Goal: Task Accomplishment & Management: Manage account settings

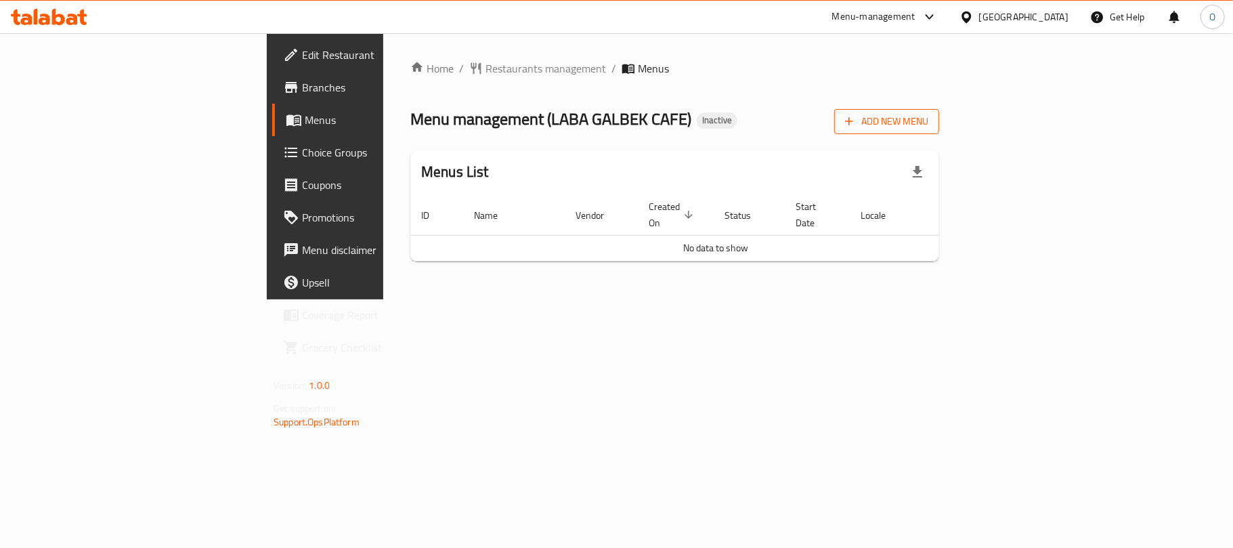
click at [856, 123] on icon "button" at bounding box center [849, 121] width 14 height 14
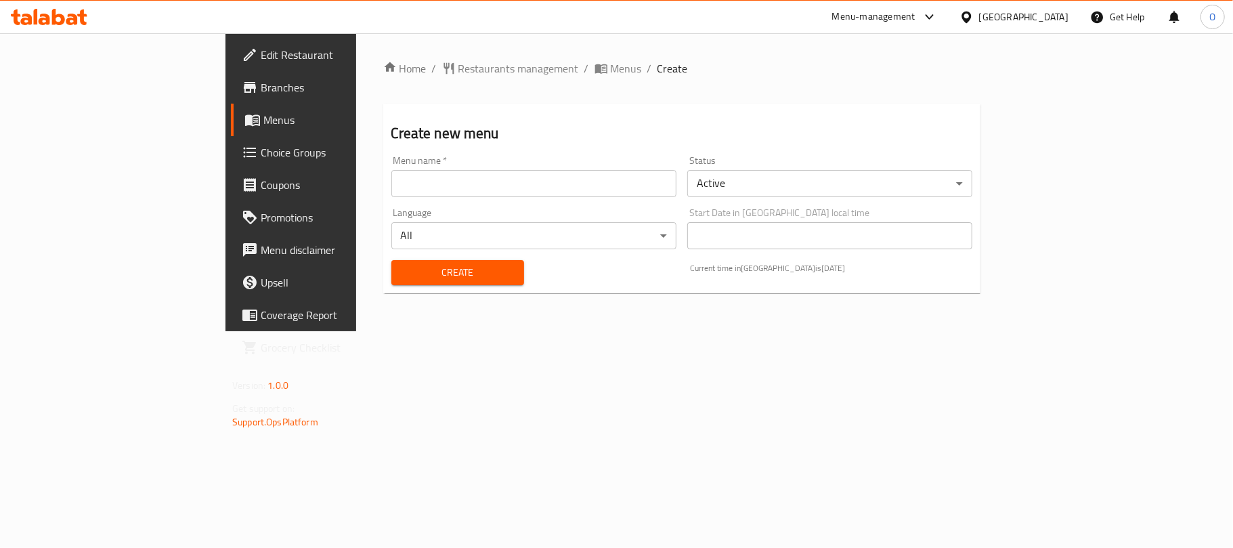
click at [391, 192] on input "text" at bounding box center [533, 183] width 285 height 27
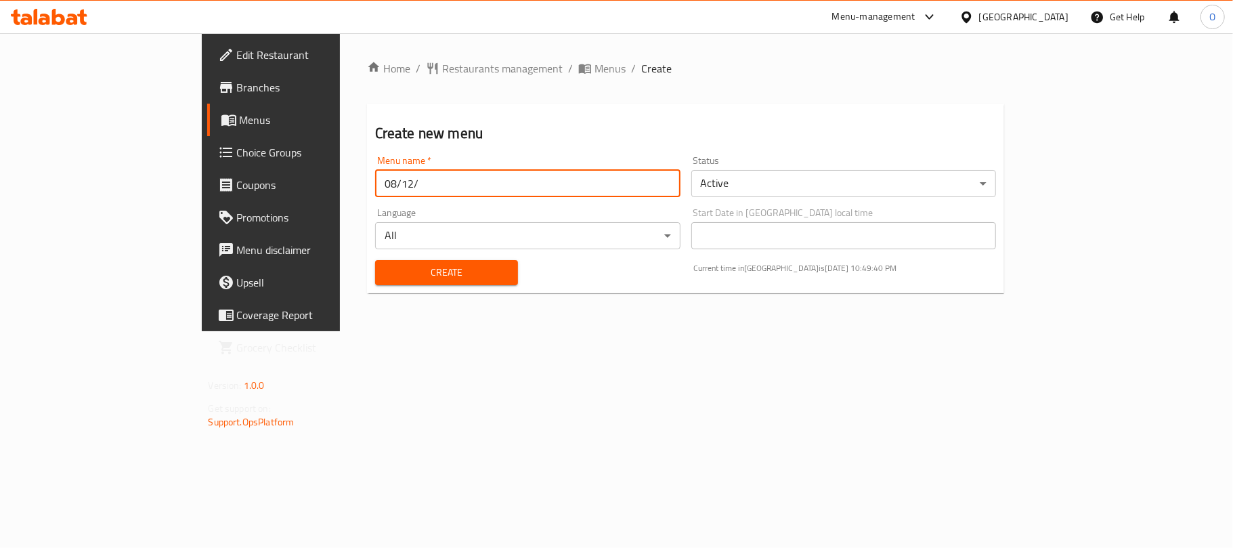
type input "[DATE]"
click at [375, 260] on button "Create" at bounding box center [446, 272] width 143 height 25
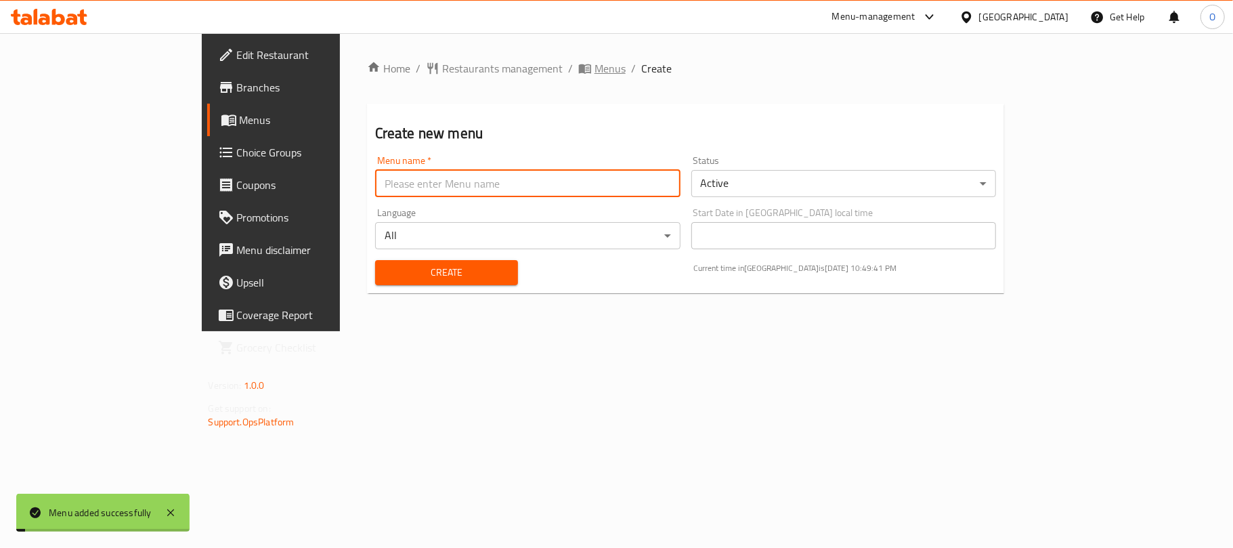
click at [594, 70] on span "Menus" at bounding box center [609, 68] width 31 height 16
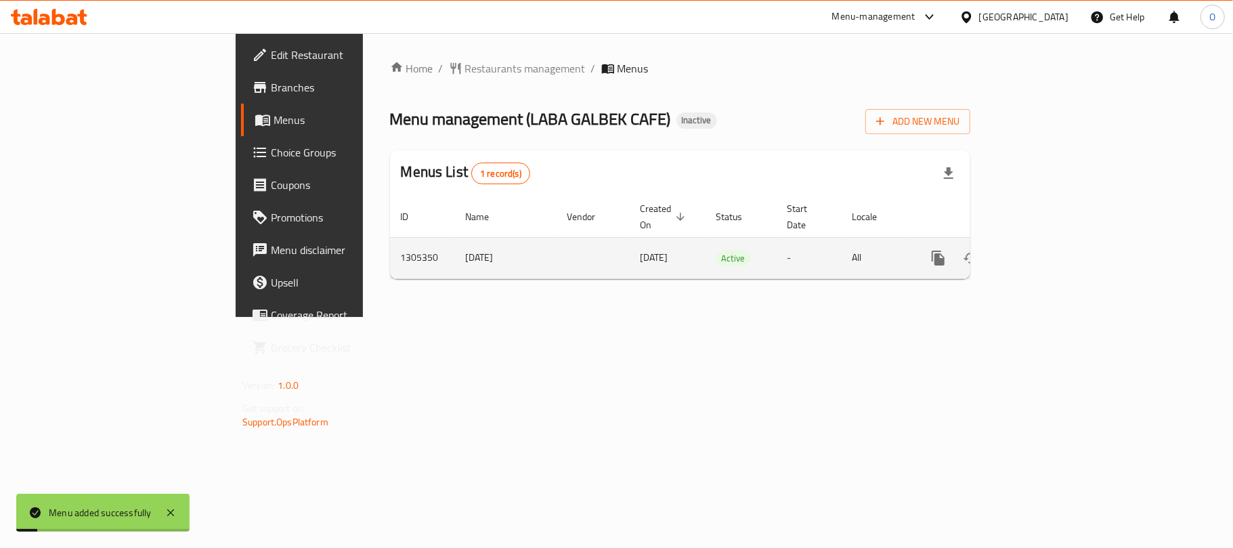
click at [1044, 250] on icon "enhanced table" at bounding box center [1036, 258] width 16 height 16
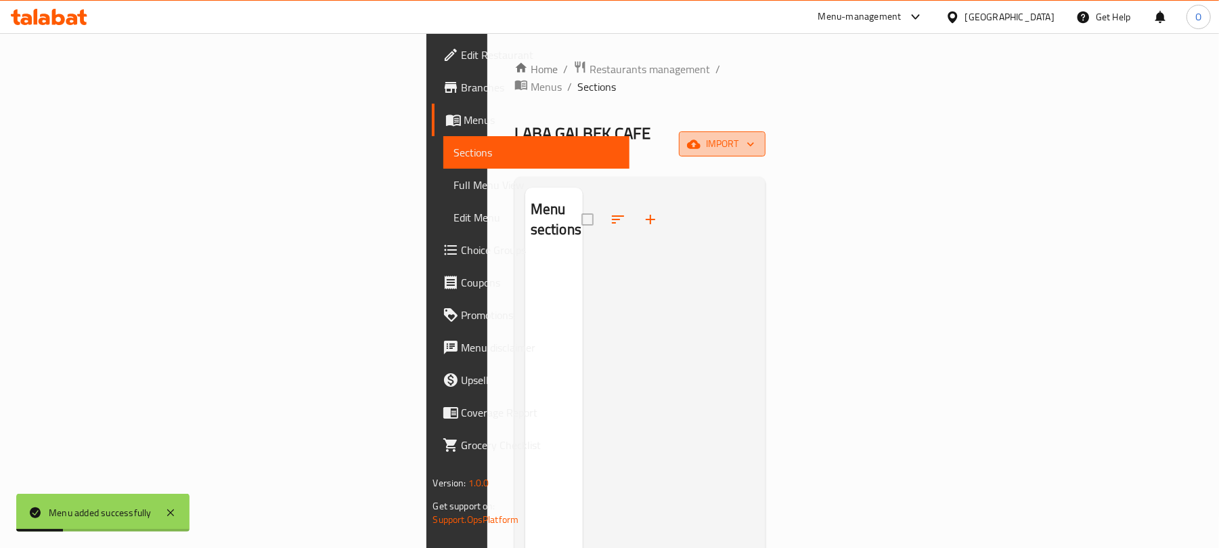
click at [755, 135] on span "import" at bounding box center [722, 143] width 65 height 17
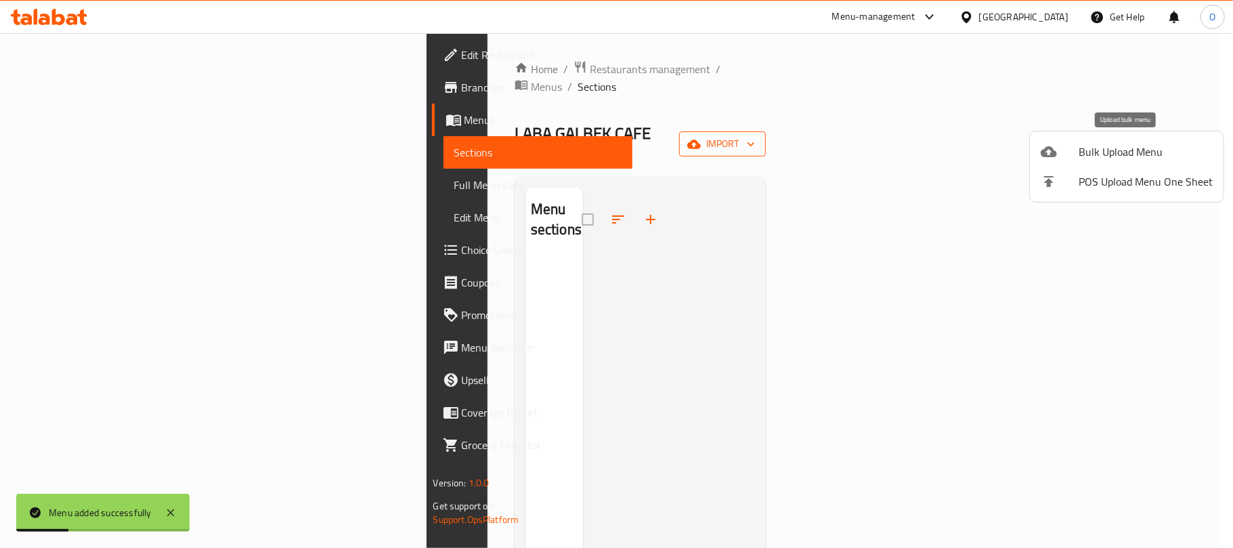
drag, startPoint x: 1136, startPoint y: 125, endPoint x: 1094, endPoint y: 152, distance: 50.0
click at [1094, 152] on span "Bulk Upload Menu" at bounding box center [1146, 152] width 134 height 16
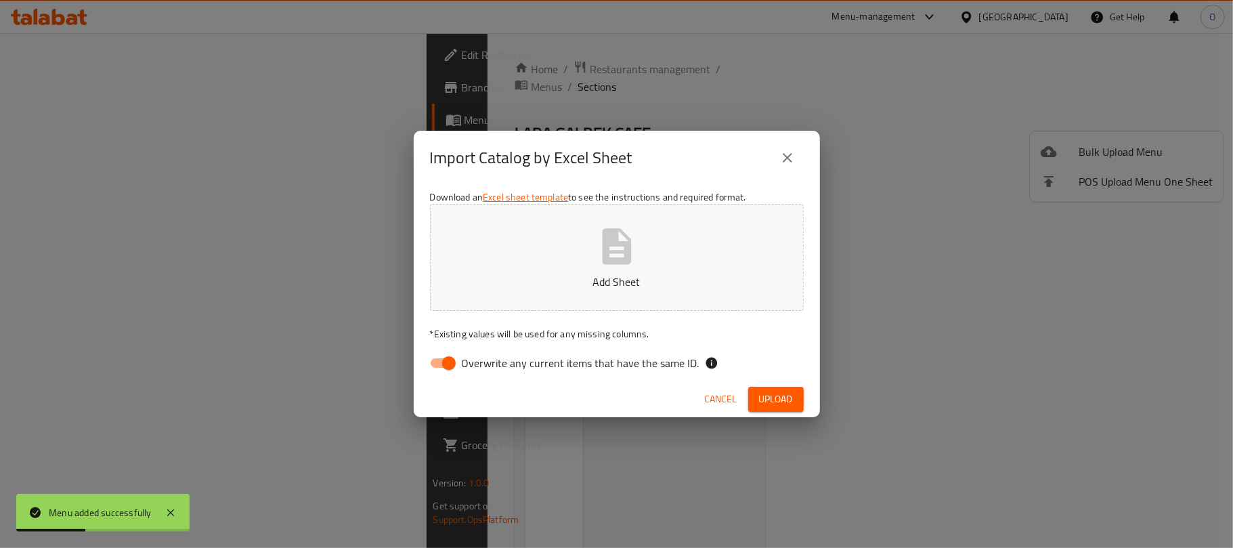
click at [447, 374] on input "Overwrite any current items that have the same ID." at bounding box center [448, 363] width 77 height 26
checkbox input "false"
drag, startPoint x: 772, startPoint y: 391, endPoint x: 764, endPoint y: 395, distance: 8.5
click at [772, 393] on span "Upload" at bounding box center [776, 399] width 34 height 17
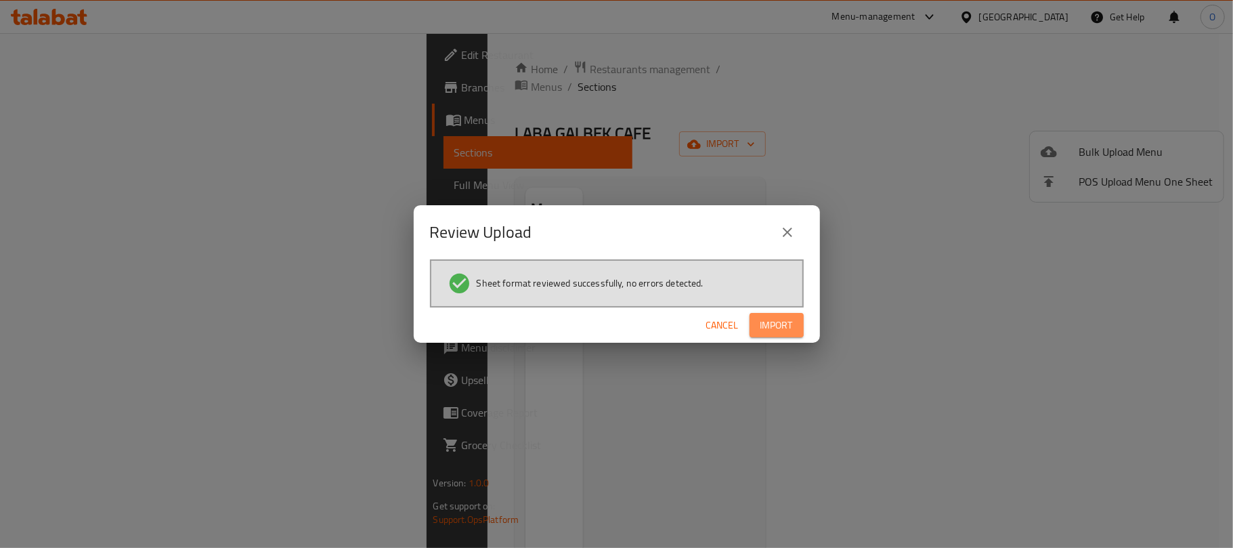
click at [783, 328] on span "Import" at bounding box center [776, 325] width 33 height 17
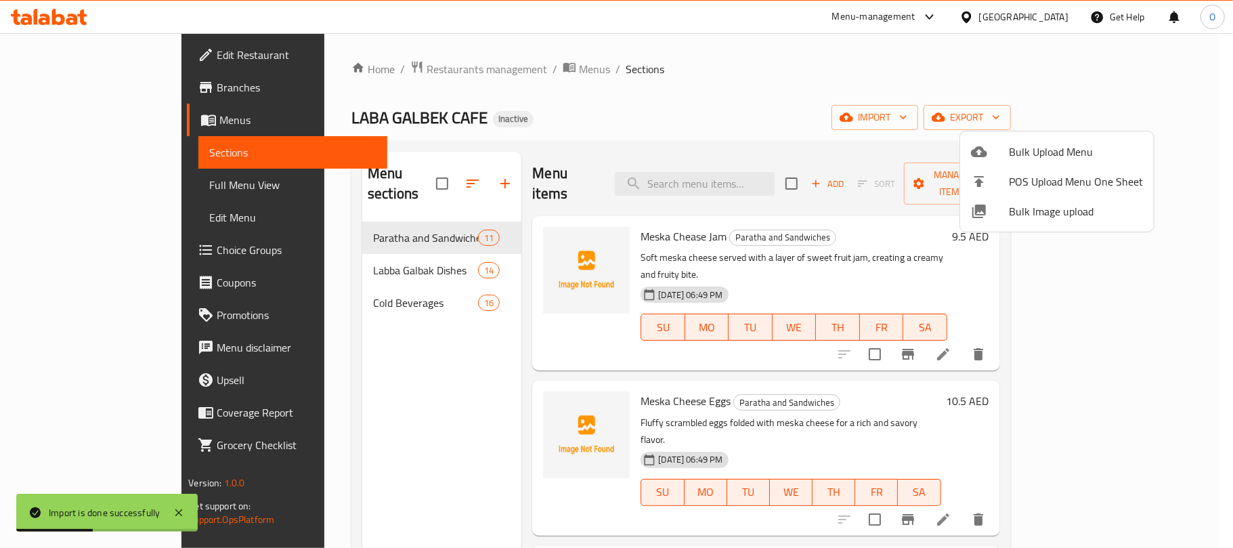
click at [98, 190] on div at bounding box center [616, 274] width 1233 height 548
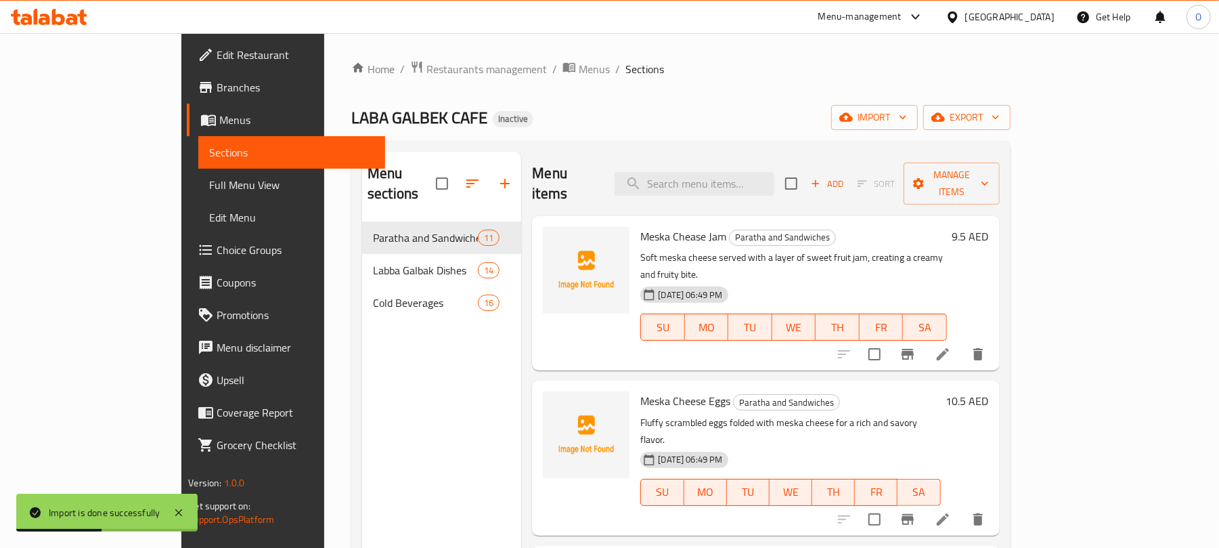
click at [209, 188] on span "Full Menu View" at bounding box center [291, 185] width 165 height 16
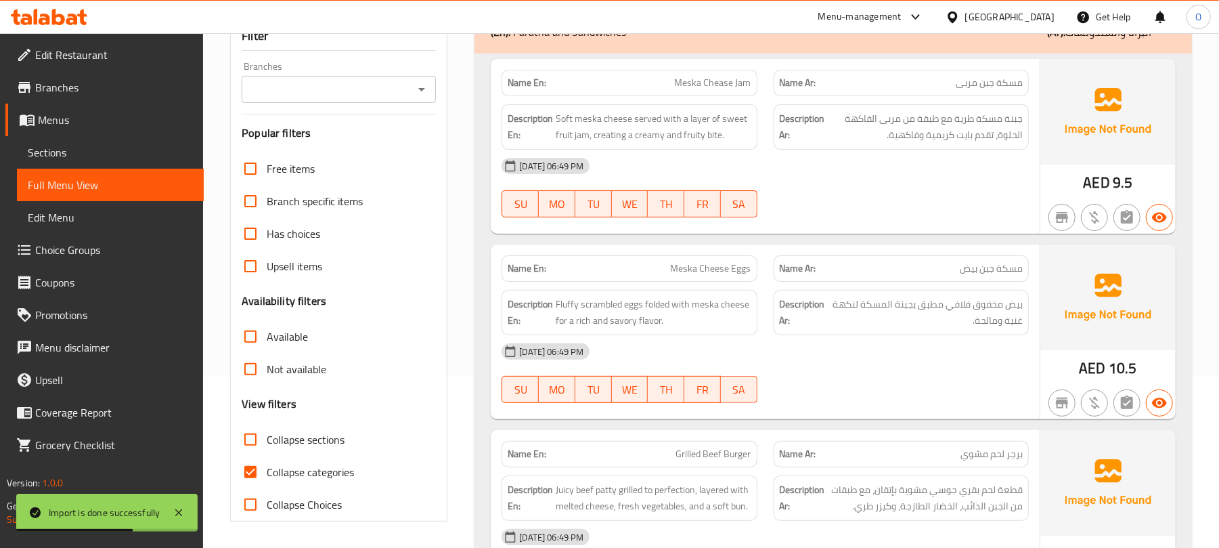
scroll to position [361, 0]
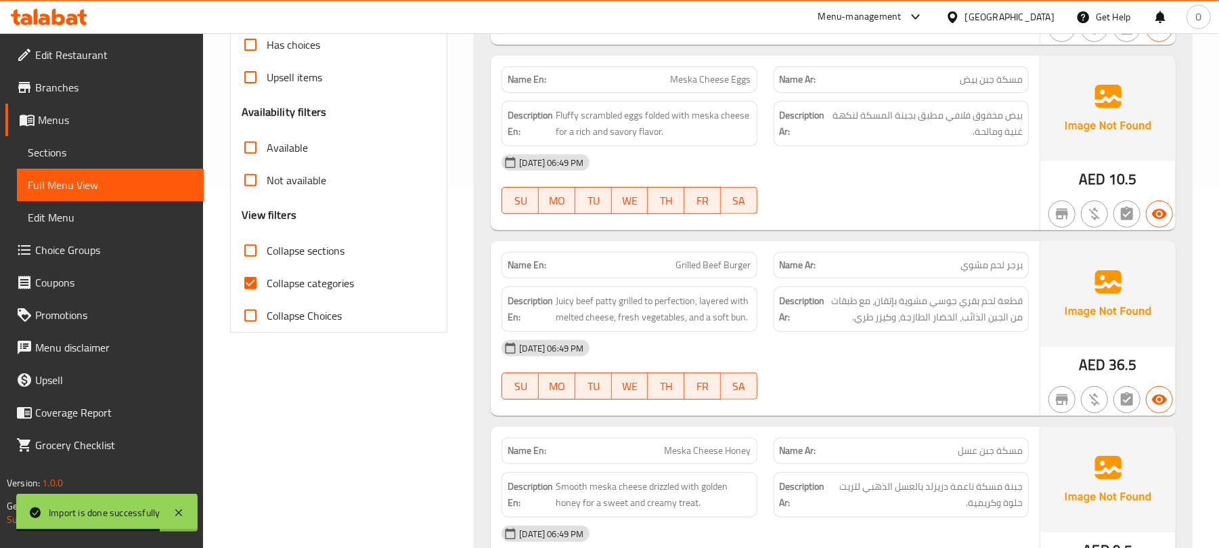
click at [321, 275] on span "Collapse categories" at bounding box center [310, 283] width 87 height 16
click at [267, 274] on input "Collapse categories" at bounding box center [250, 283] width 33 height 33
checkbox input "false"
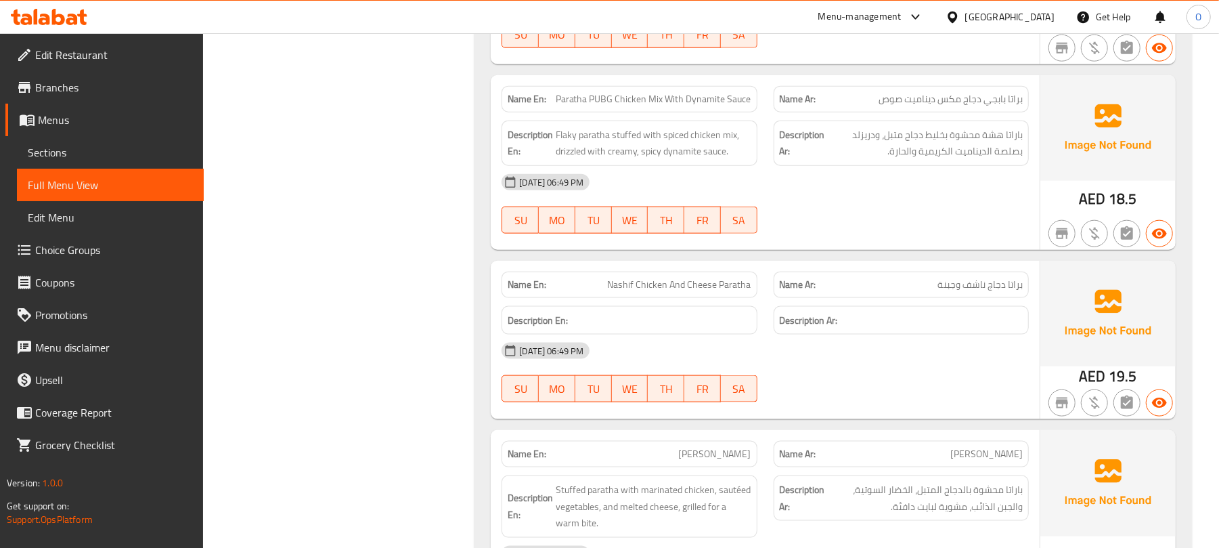
scroll to position [993, 0]
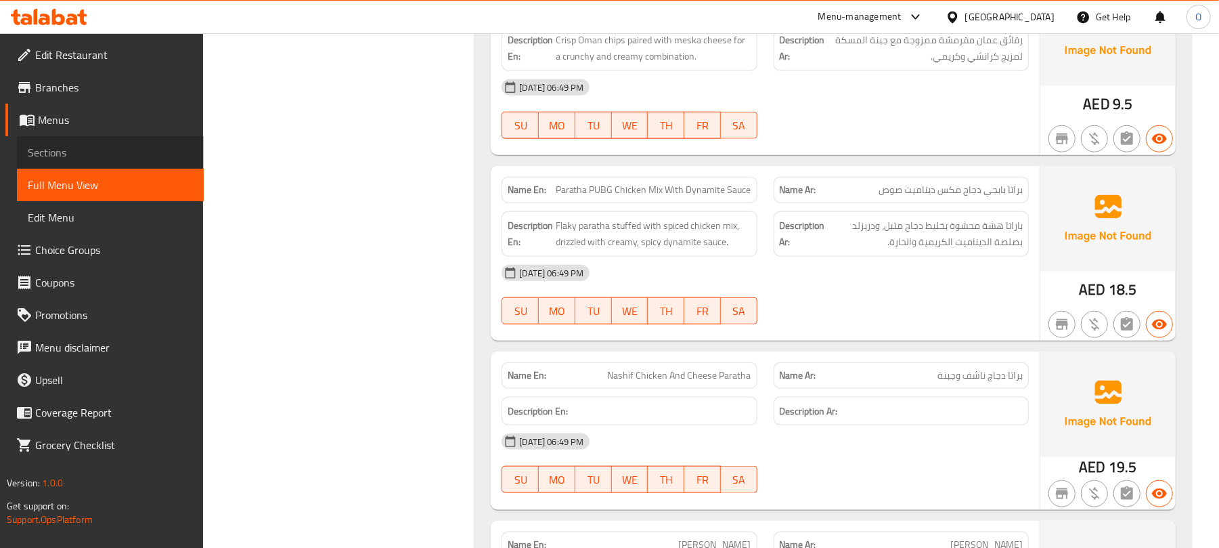
click at [95, 149] on span "Sections" at bounding box center [110, 152] width 165 height 16
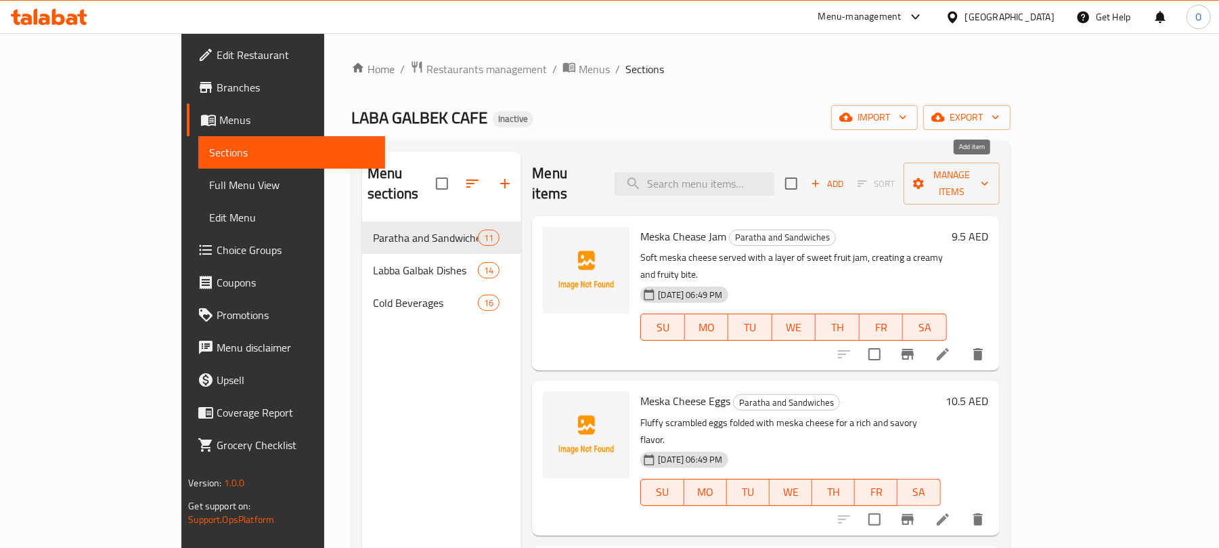
click at [822, 177] on icon "button" at bounding box center [816, 183] width 12 height 12
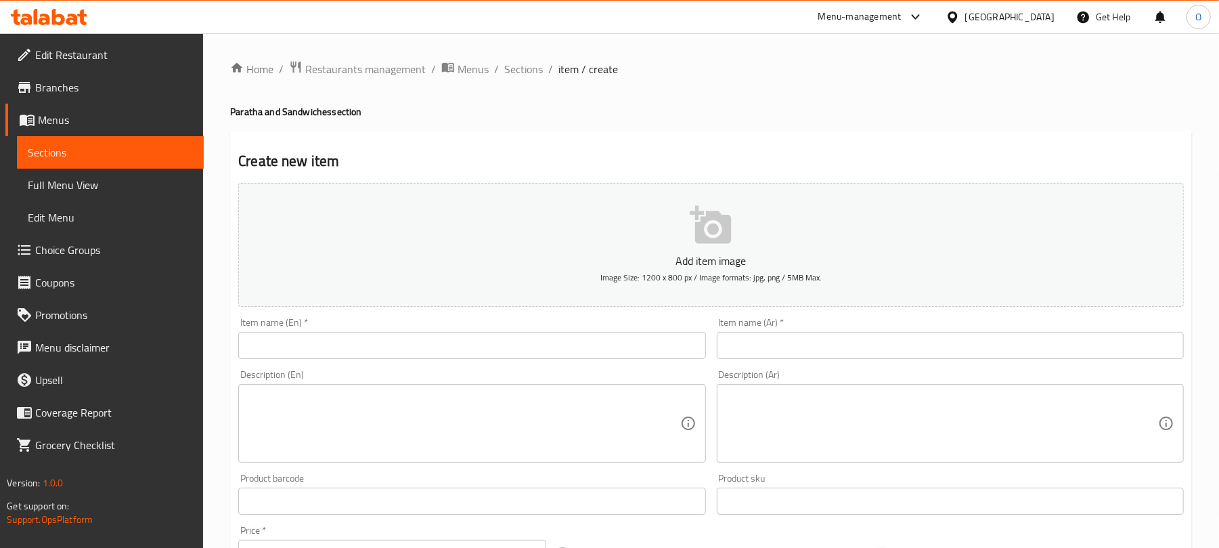
click at [479, 340] on input "text" at bounding box center [471, 345] width 467 height 27
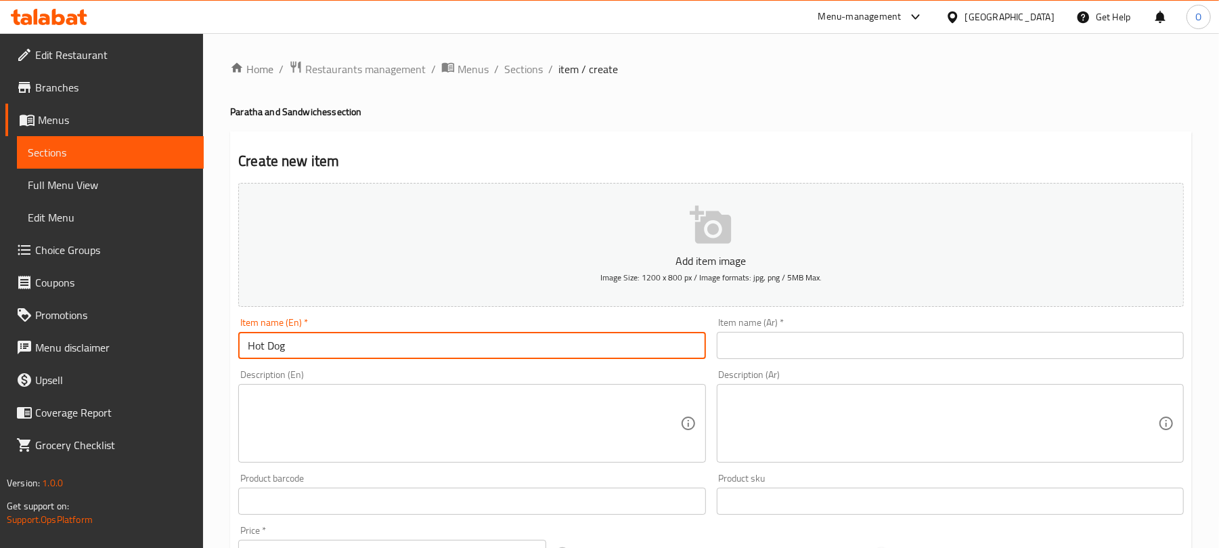
type input "Hot Dog"
drag, startPoint x: 784, startPoint y: 343, endPoint x: 729, endPoint y: 165, distance: 185.9
click at [784, 343] on input "text" at bounding box center [950, 345] width 467 height 27
paste input "هوت دوج"
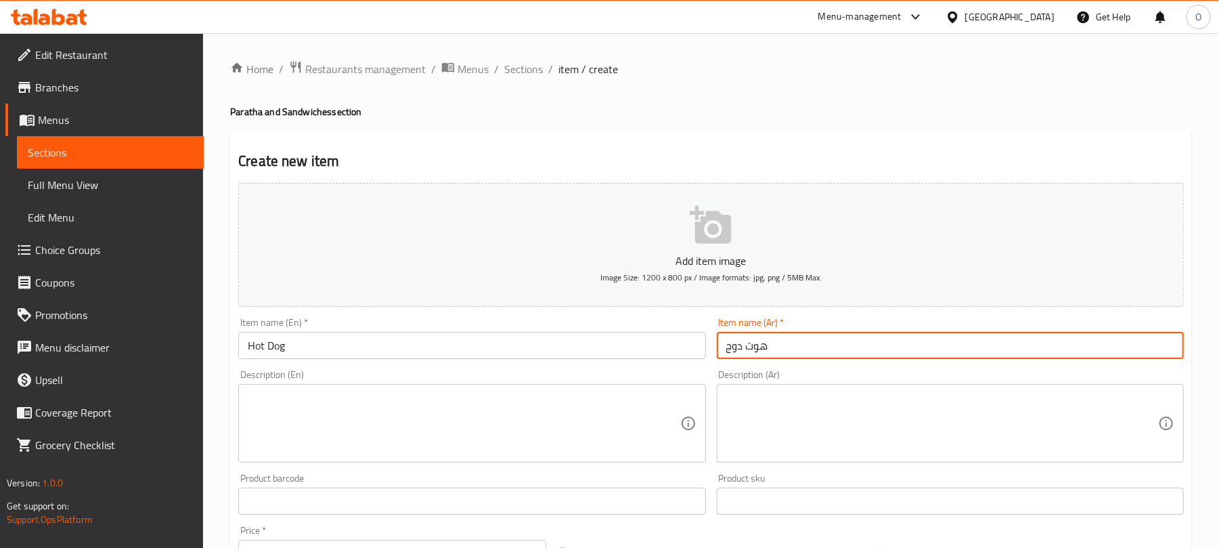
type input "هوت دوج"
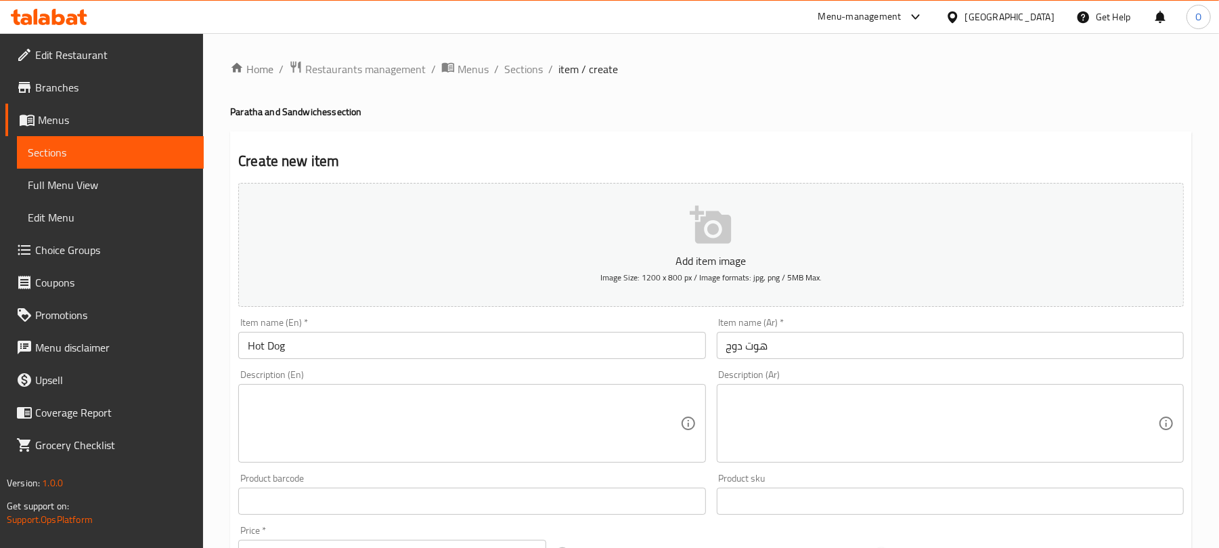
click at [721, 137] on div "Create new item Add item image Image Size: 1200 x 800 px / Image formats: jpg, …" at bounding box center [711, 525] width 962 height 788
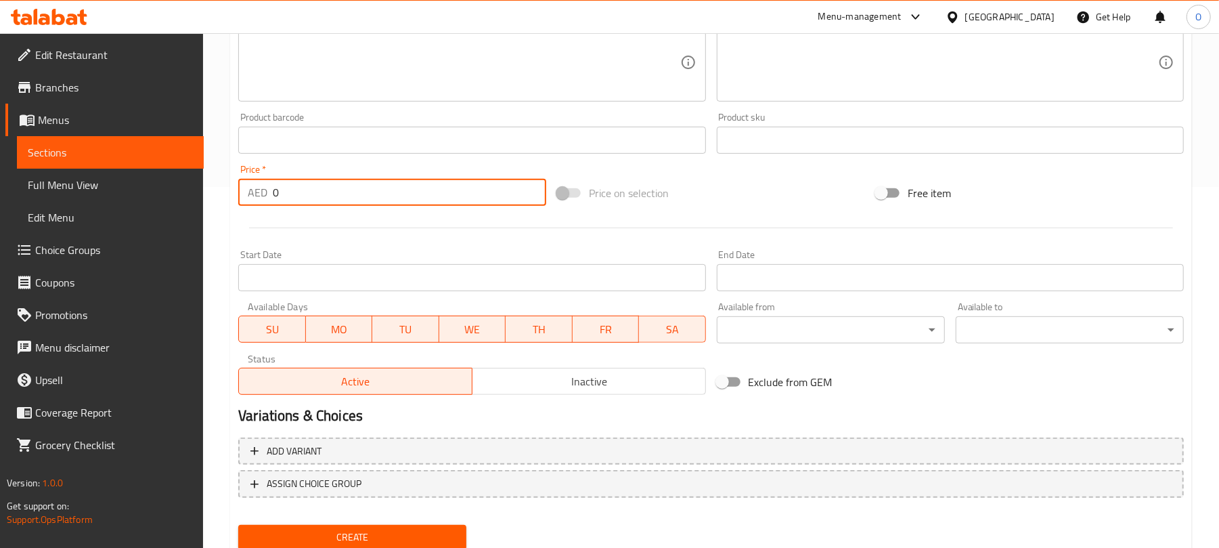
click at [383, 190] on input "0" at bounding box center [410, 192] width 274 height 27
paste input "15.5"
type input "15.5"
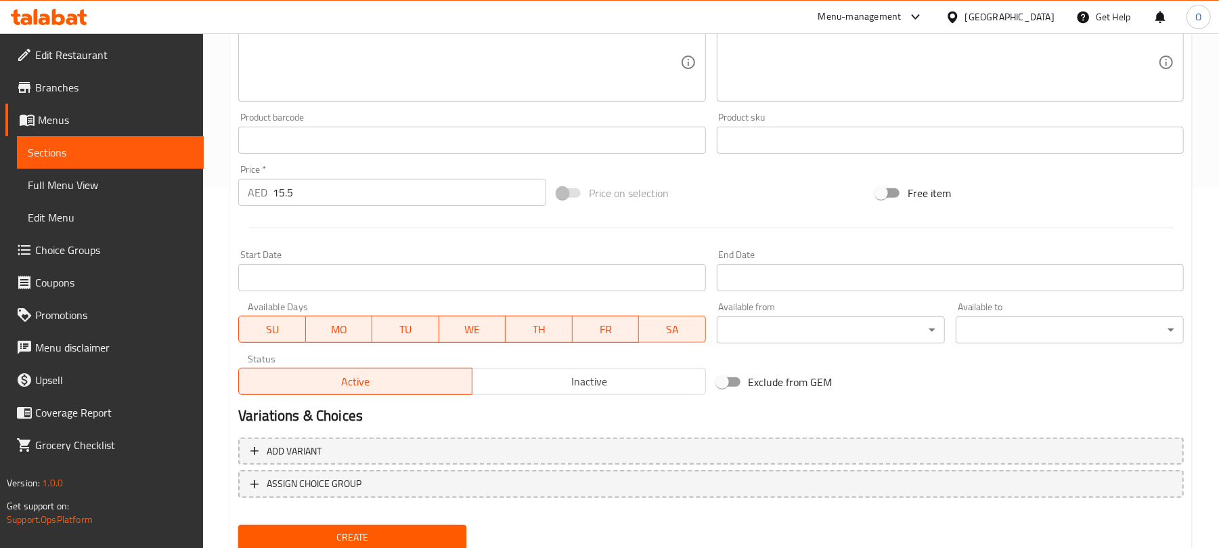
click at [443, 225] on div at bounding box center [711, 227] width 957 height 33
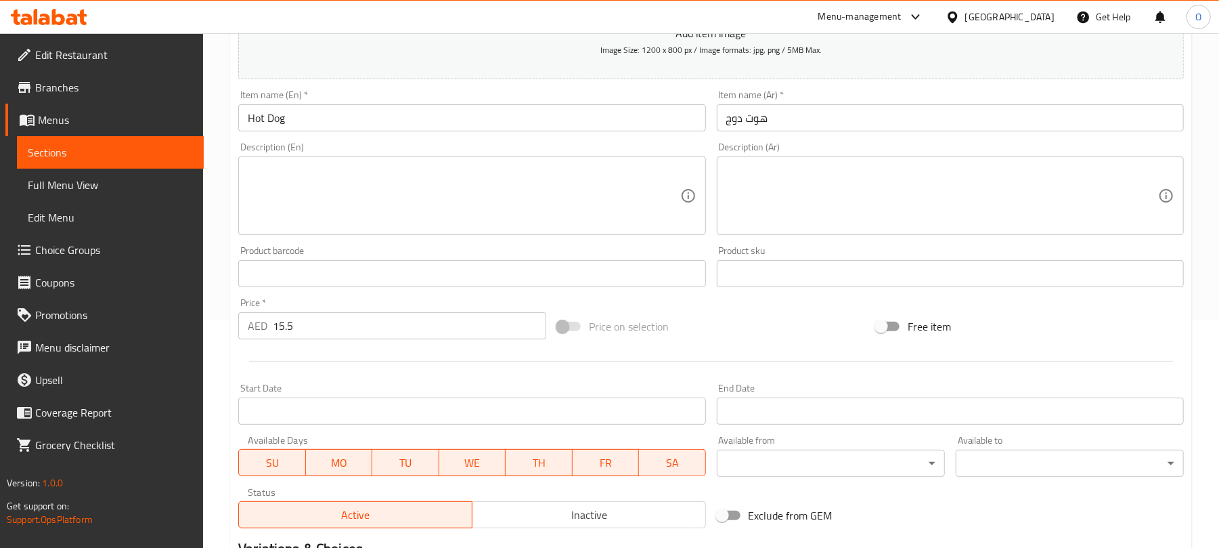
scroll to position [408, 0]
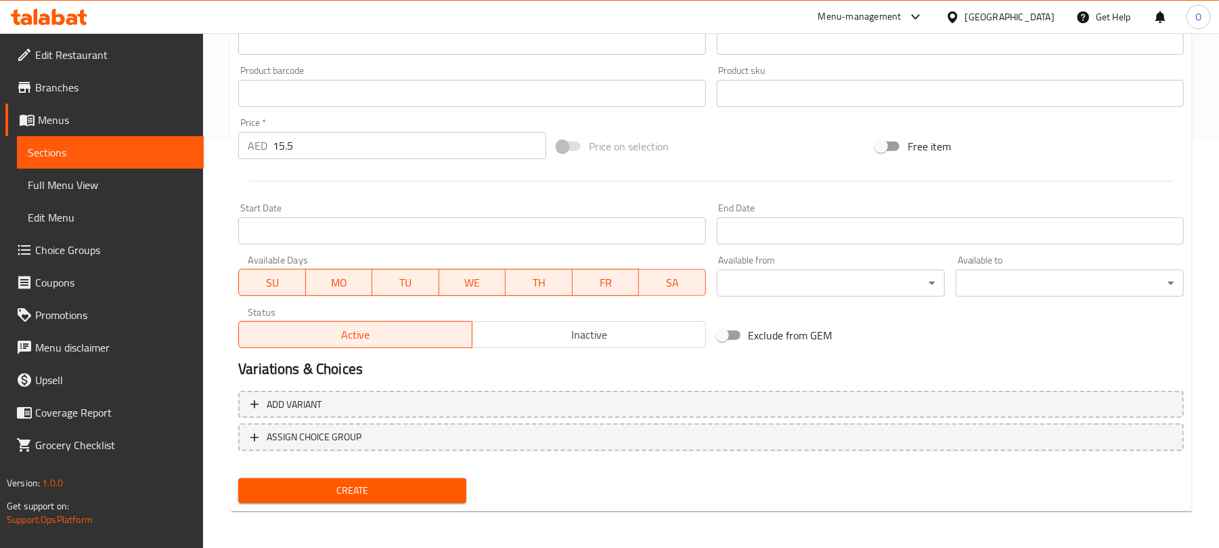
click at [429, 506] on div "Create" at bounding box center [352, 491] width 239 height 36
click at [426, 496] on span "Create" at bounding box center [352, 490] width 207 height 17
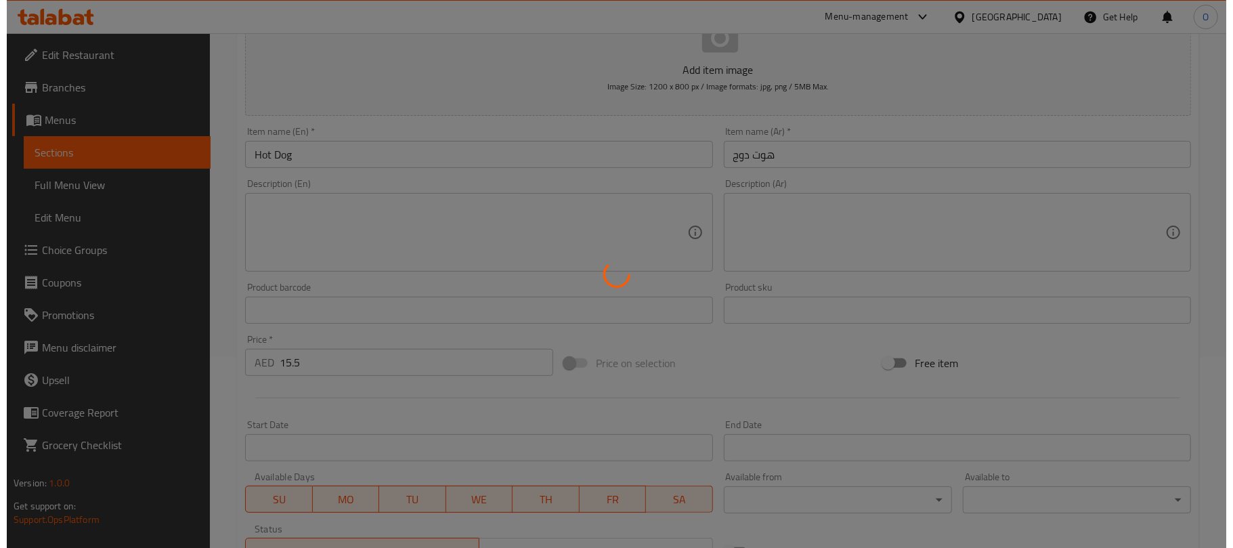
scroll to position [0, 0]
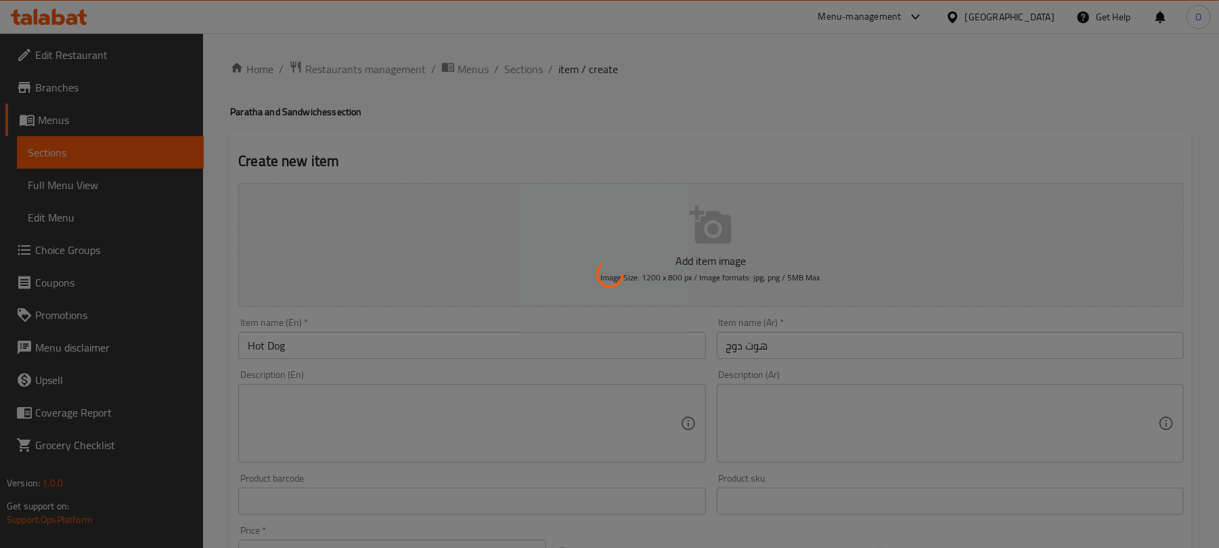
type input "0"
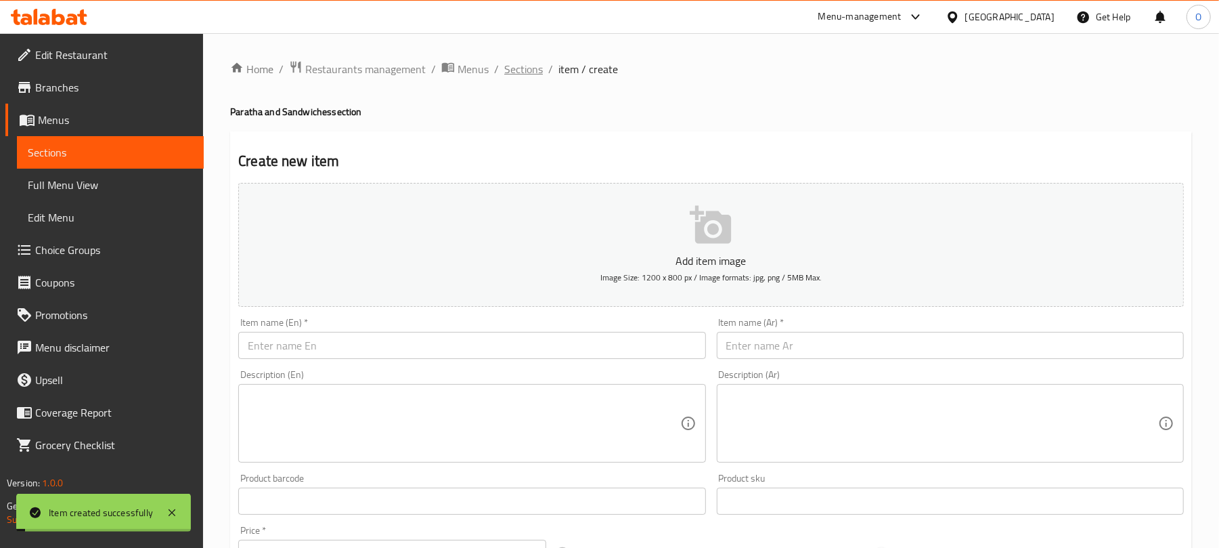
click at [513, 63] on span "Sections" at bounding box center [523, 69] width 39 height 16
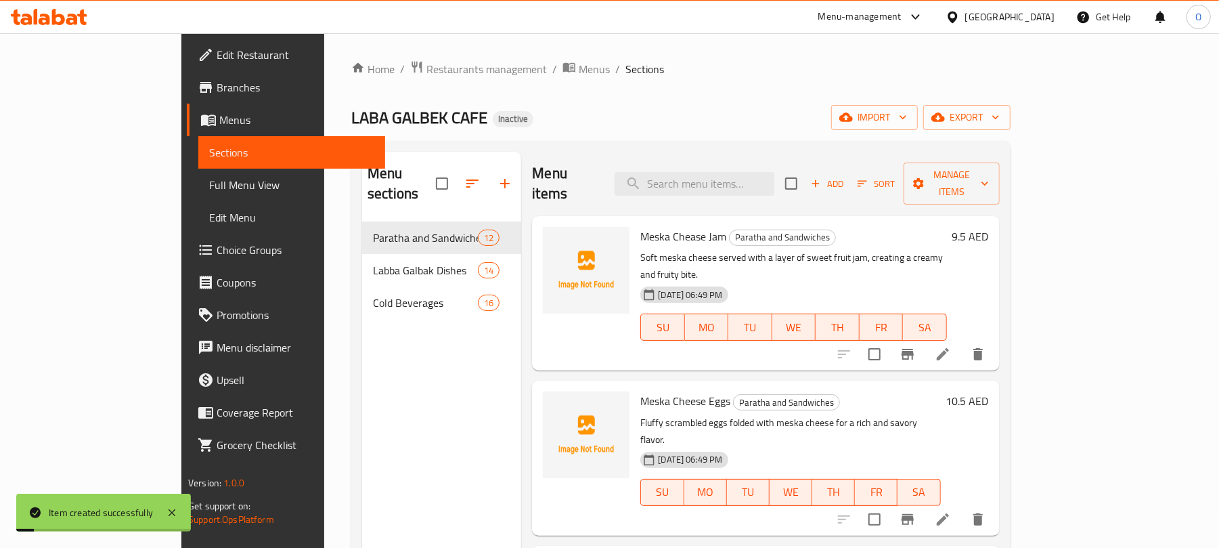
click at [635, 98] on div "Home / Restaurants management / Menus / Sections LABA GALBEK CAFE Inactive impo…" at bounding box center [680, 385] width 659 height 650
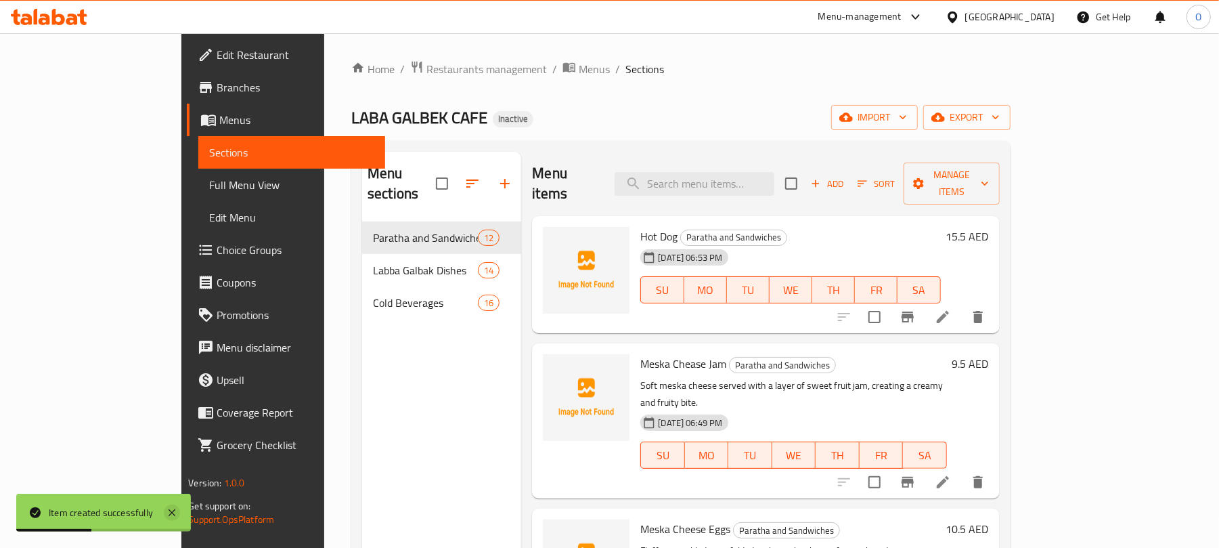
click at [175, 513] on icon at bounding box center [172, 512] width 16 height 16
click at [209, 193] on span "Full Menu View" at bounding box center [291, 185] width 165 height 16
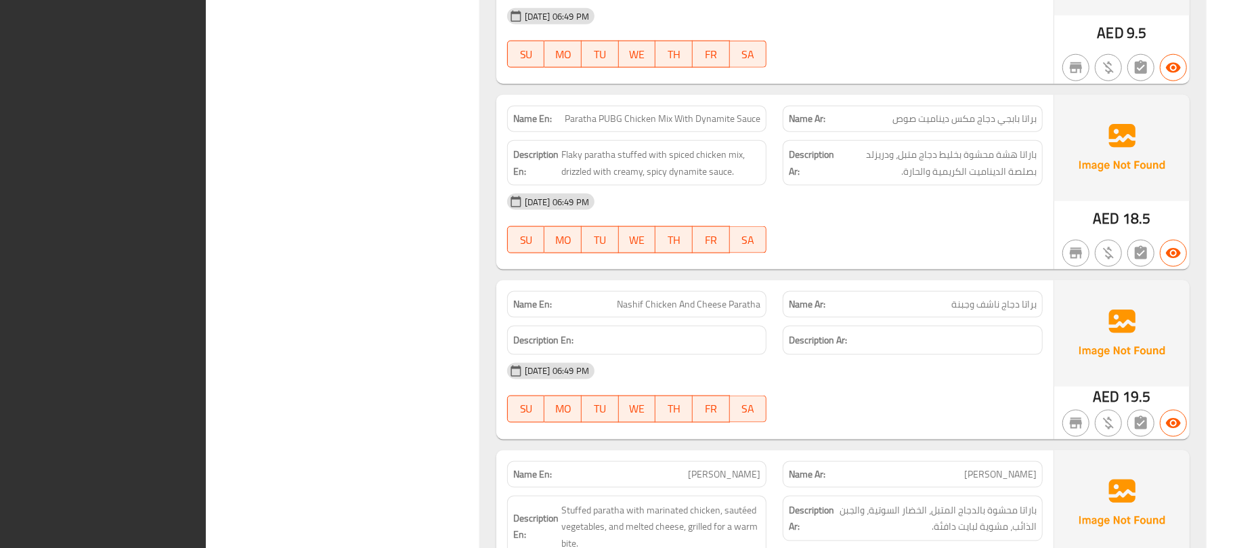
drag, startPoint x: 314, startPoint y: 229, endPoint x: 321, endPoint y: 223, distance: 9.1
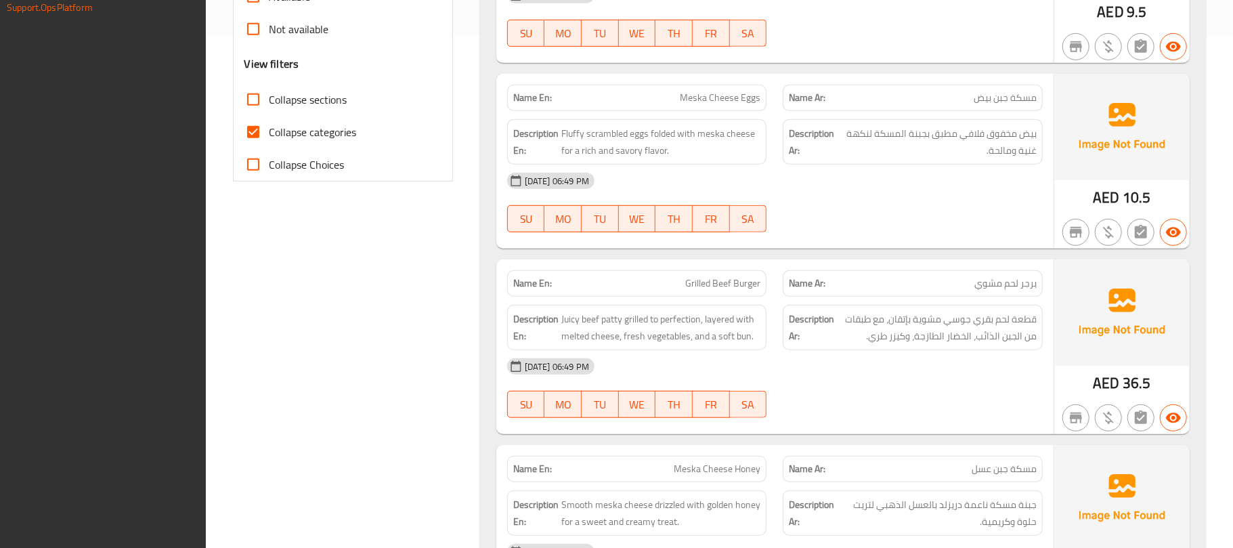
scroll to position [511, 0]
click at [347, 146] on label "Collapse categories" at bounding box center [297, 133] width 120 height 33
click at [269, 146] on input "Collapse categories" at bounding box center [253, 133] width 33 height 33
checkbox input "false"
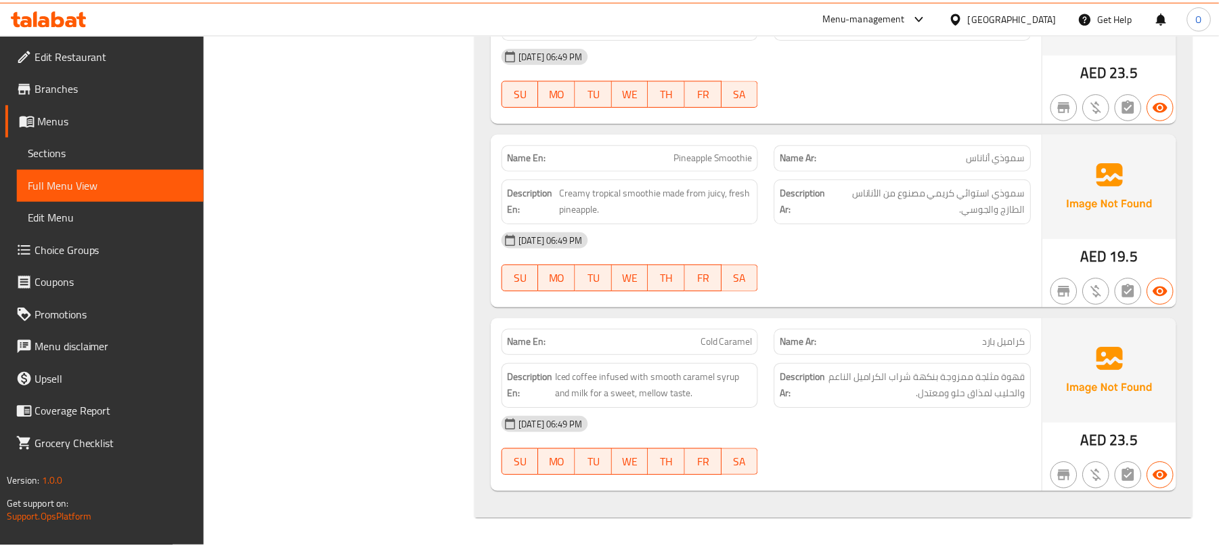
scroll to position [1233, 0]
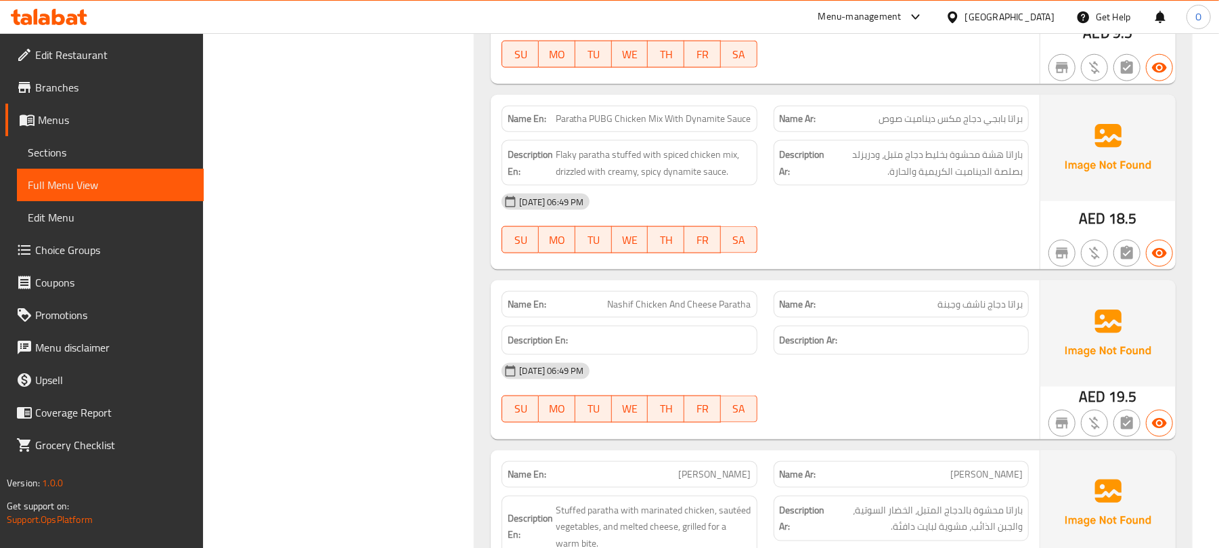
click at [107, 54] on span "Edit Restaurant" at bounding box center [114, 55] width 158 height 16
